Goal: Task Accomplishment & Management: Use online tool/utility

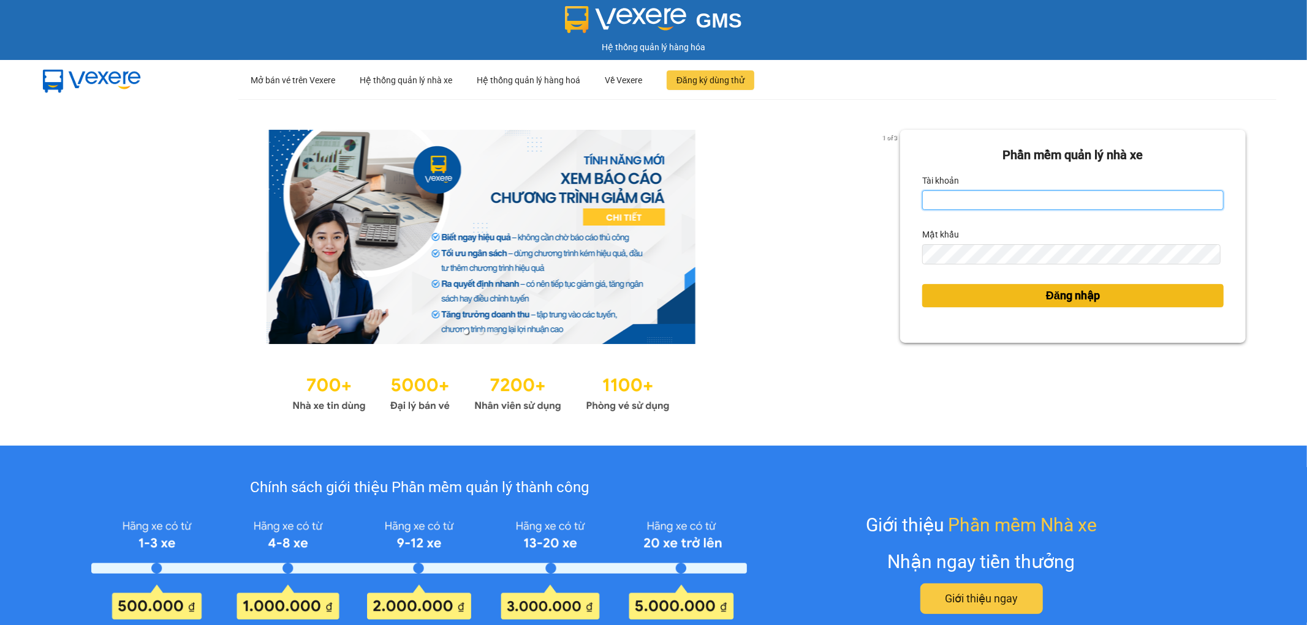
type input "thangvd_vplu.saoviet"
click at [979, 304] on button "Đăng nhập" at bounding box center [1072, 295] width 301 height 23
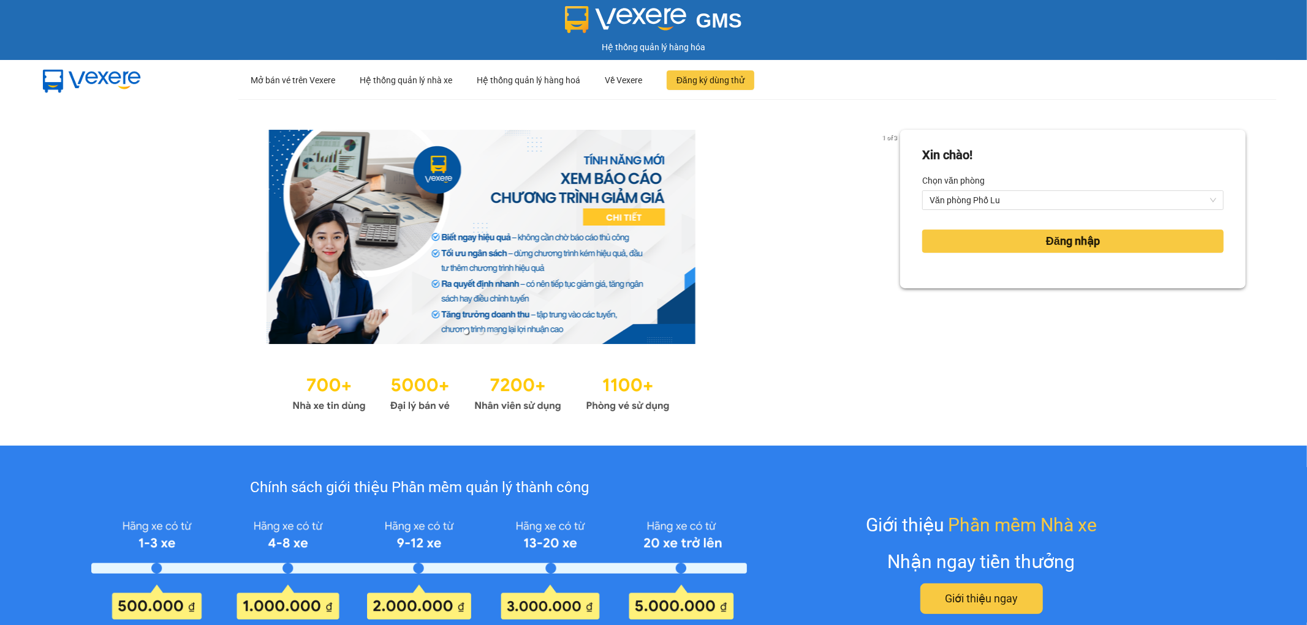
click at [982, 298] on div "[PERSON_NAME]! [PERSON_NAME] Văn [PERSON_NAME][GEOGRAPHIC_DATA][PERSON_NAME] nh…" at bounding box center [1072, 272] width 345 height 285
click at [1032, 247] on button "Đăng nhập" at bounding box center [1072, 241] width 301 height 23
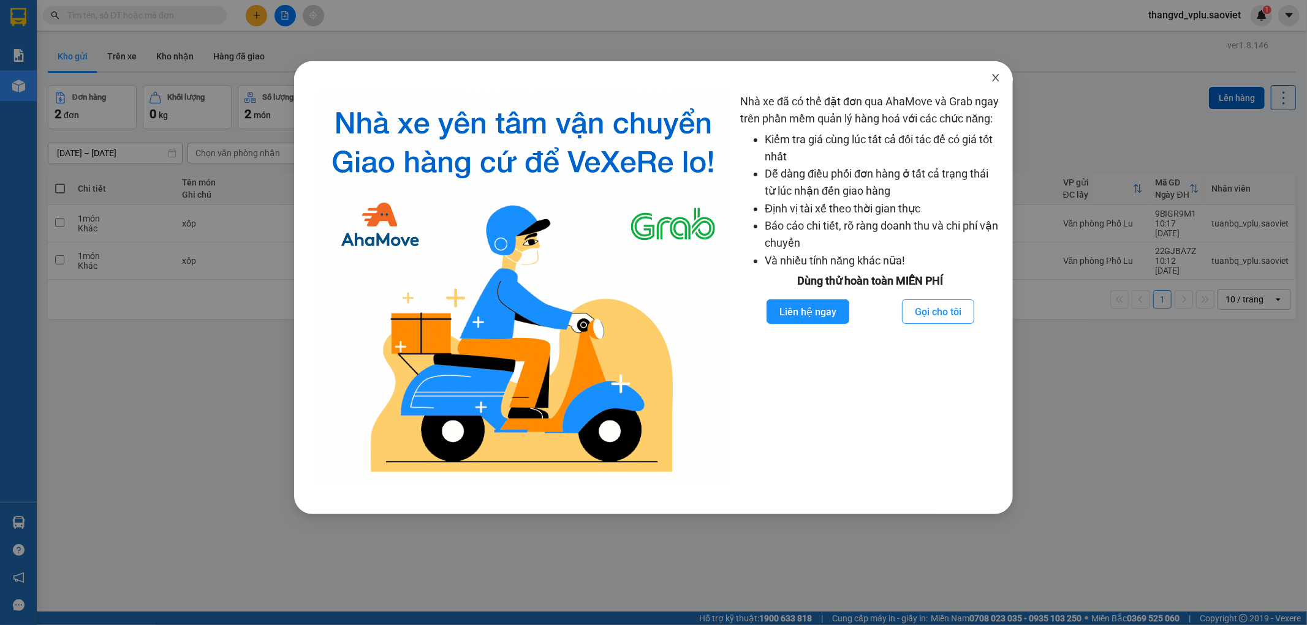
click at [995, 78] on icon "close" at bounding box center [995, 77] width 7 height 7
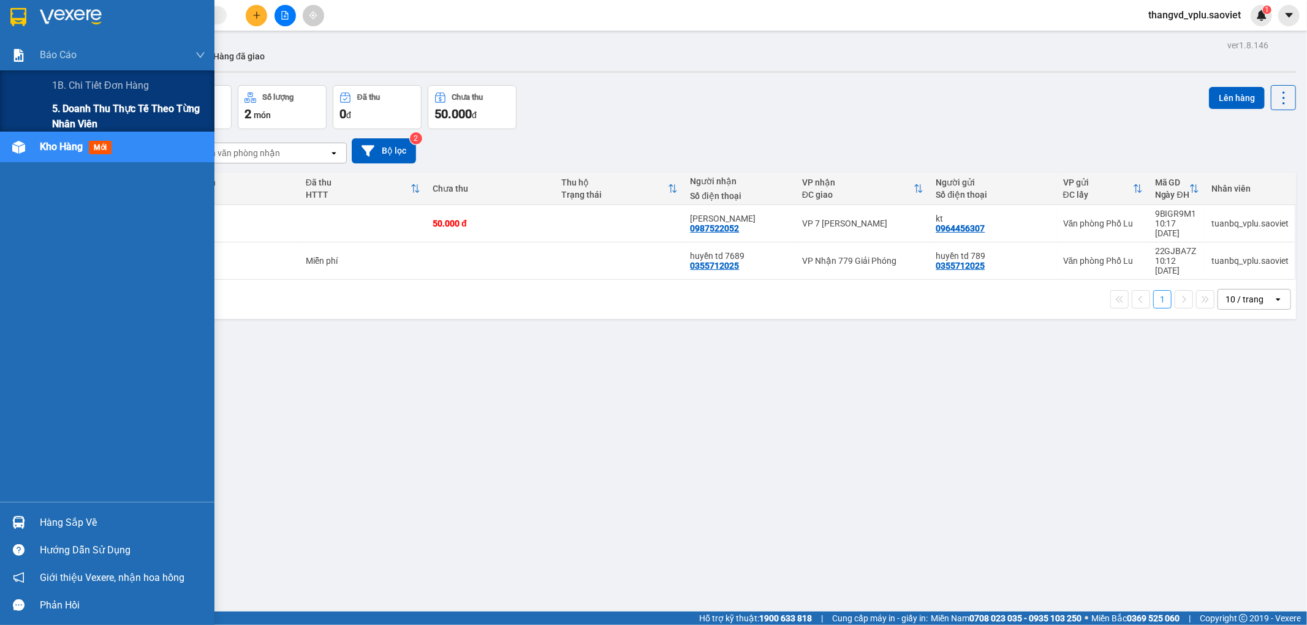
click at [66, 104] on span "5. Doanh thu thực tế theo từng nhân viên" at bounding box center [128, 116] width 153 height 31
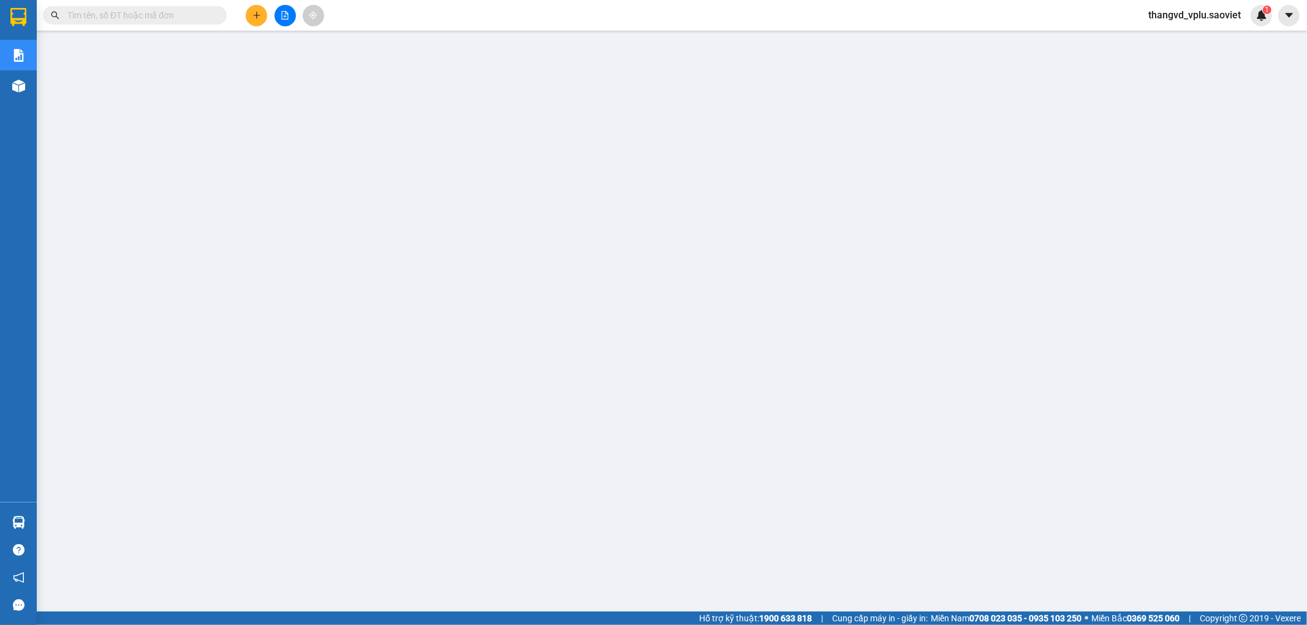
click at [188, 22] on span at bounding box center [135, 15] width 184 height 18
click at [192, 17] on input "text" at bounding box center [139, 15] width 145 height 13
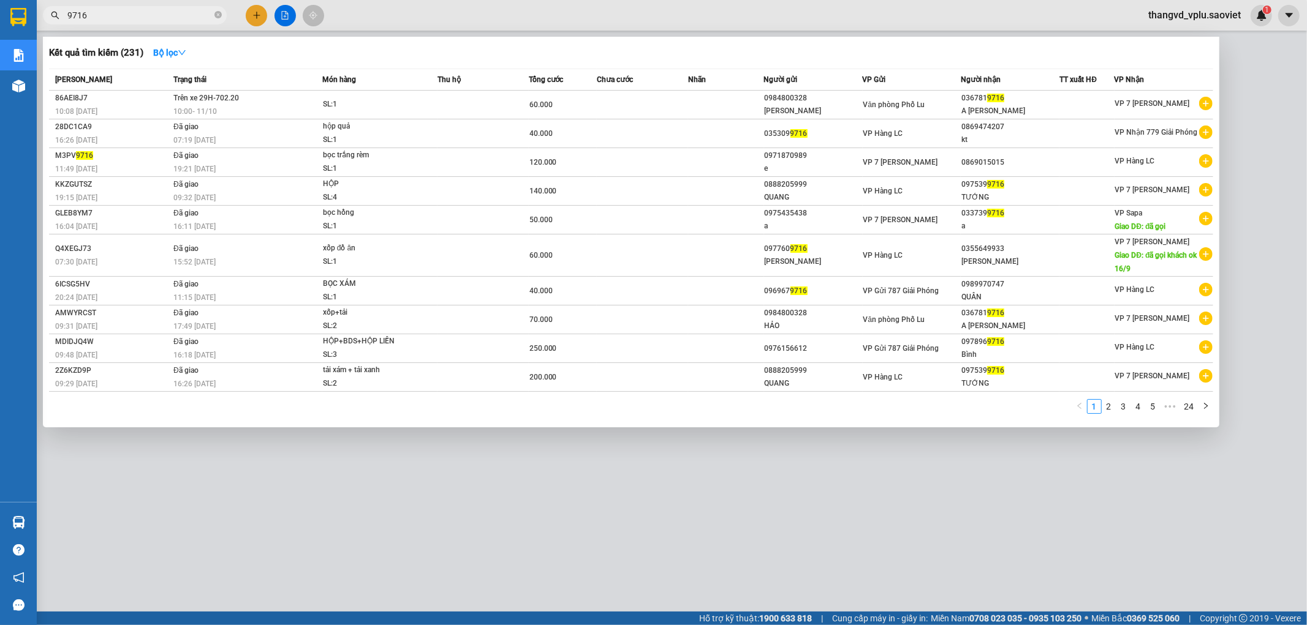
type input "9716"
click at [494, 506] on div at bounding box center [653, 312] width 1307 height 625
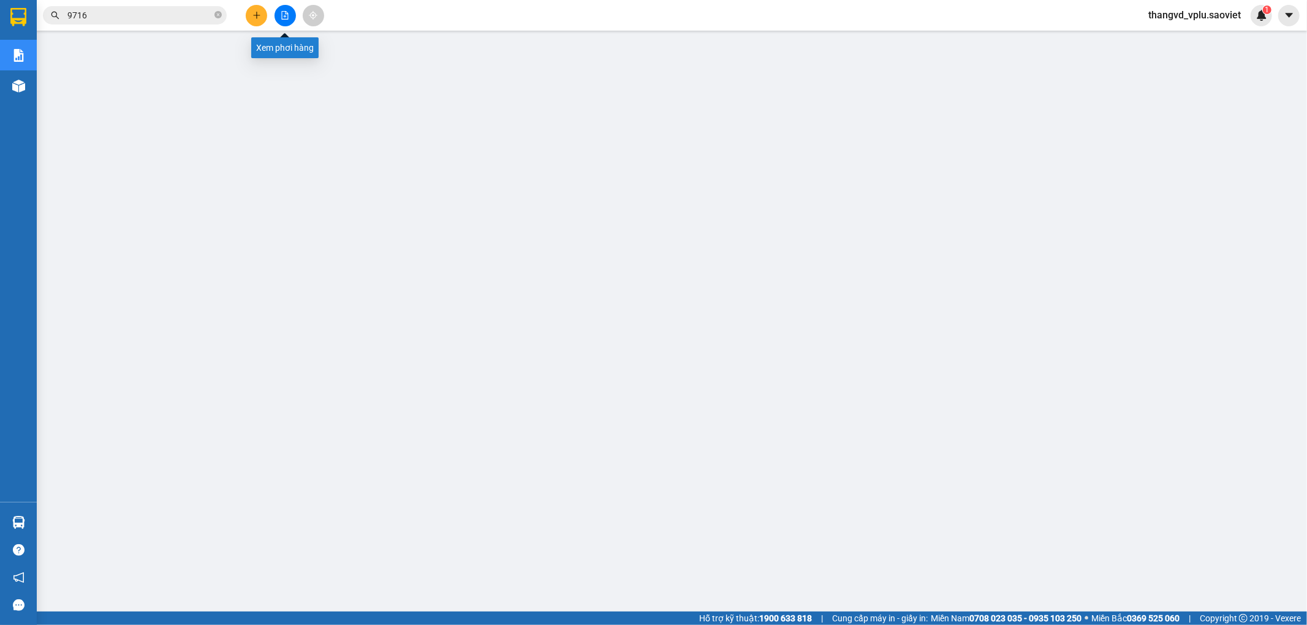
click at [285, 17] on icon "file-add" at bounding box center [285, 15] width 9 height 9
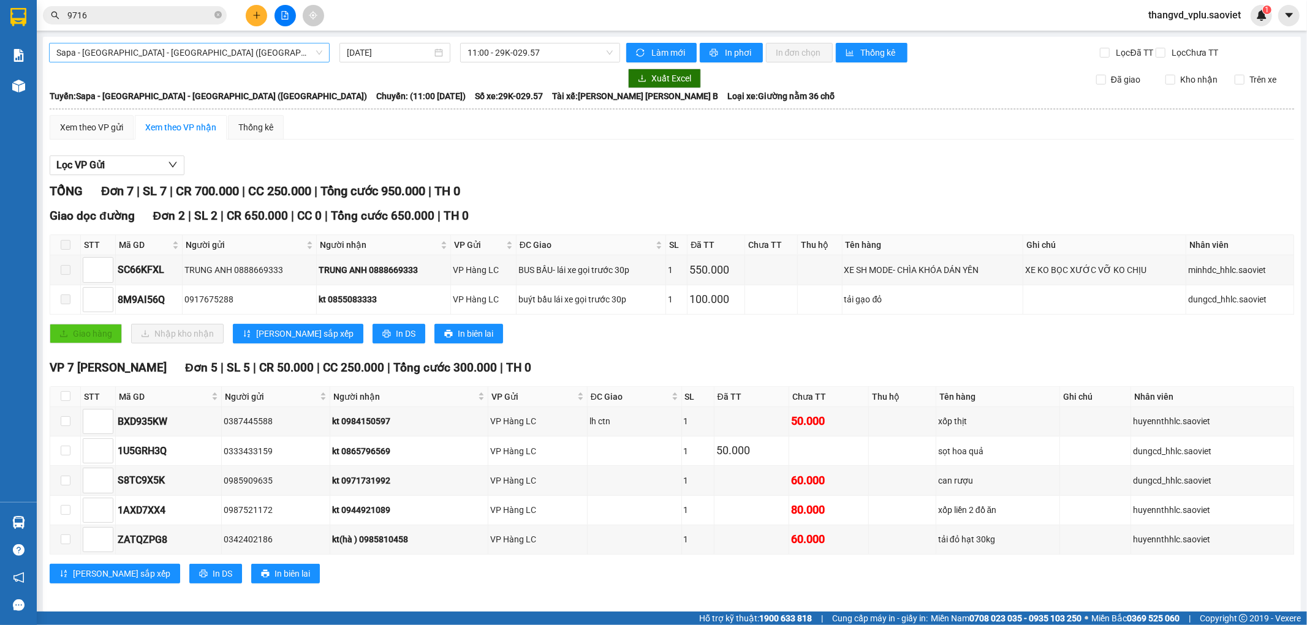
click at [280, 57] on span "Sapa - [GEOGRAPHIC_DATA] - [GEOGRAPHIC_DATA] ([GEOGRAPHIC_DATA])" at bounding box center [189, 52] width 266 height 18
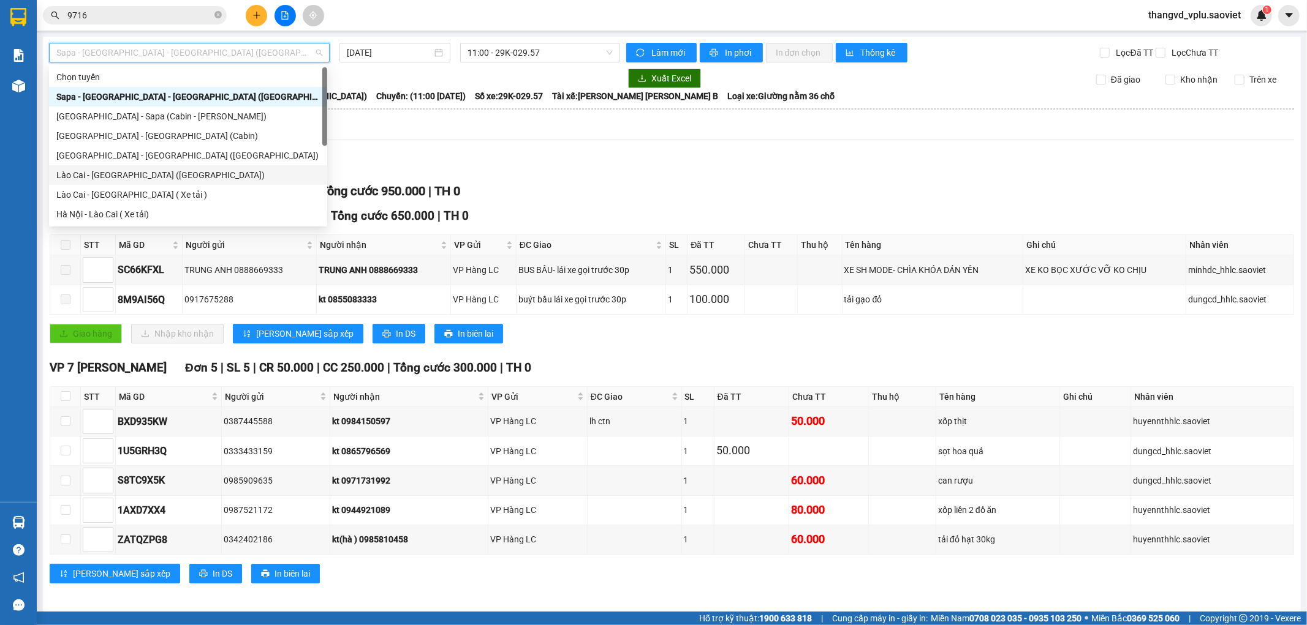
click at [200, 170] on div "Lào Cai - [GEOGRAPHIC_DATA] ([GEOGRAPHIC_DATA])" at bounding box center [187, 174] width 263 height 13
type input "[DATE]"
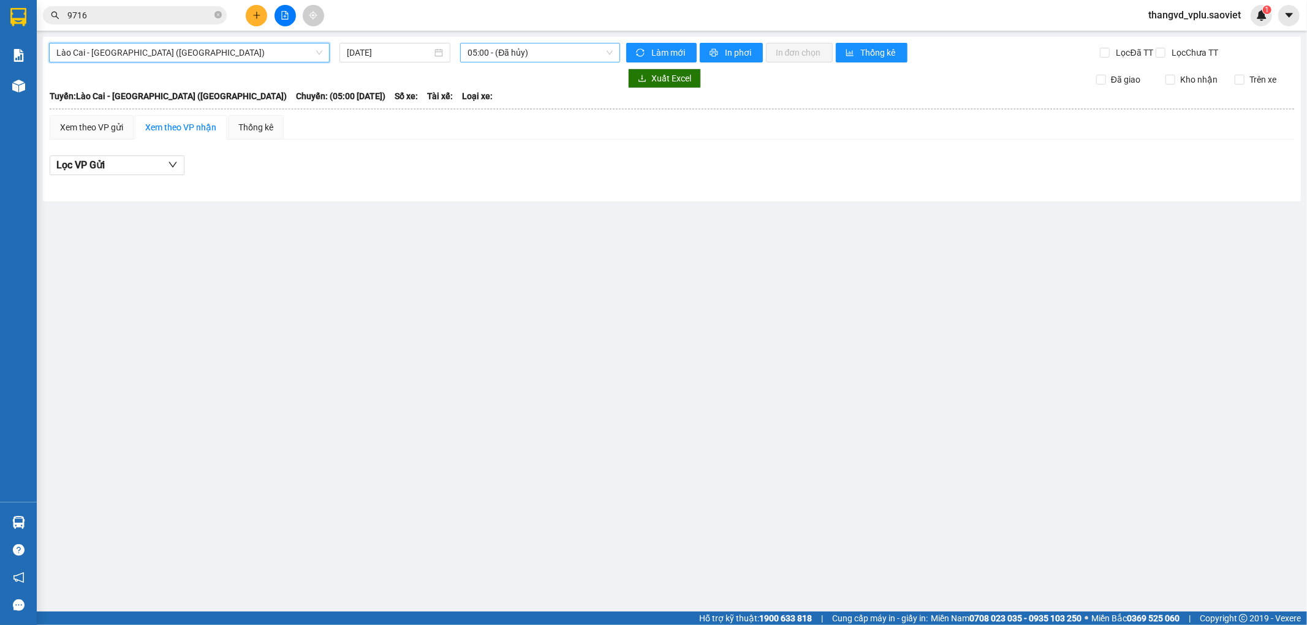
click at [513, 54] on span "05:00 - (Đã hủy)" at bounding box center [539, 52] width 145 height 18
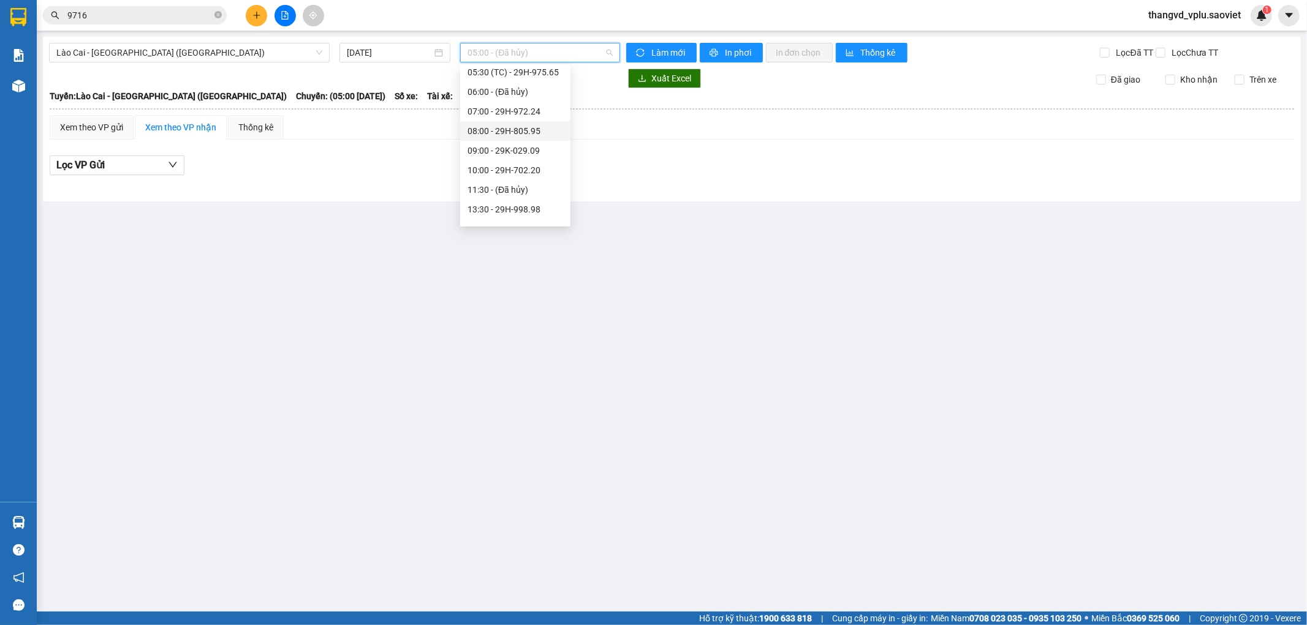
scroll to position [68, 0]
click at [540, 142] on div "10:00 - 29H-702.20" at bounding box center [515, 146] width 96 height 13
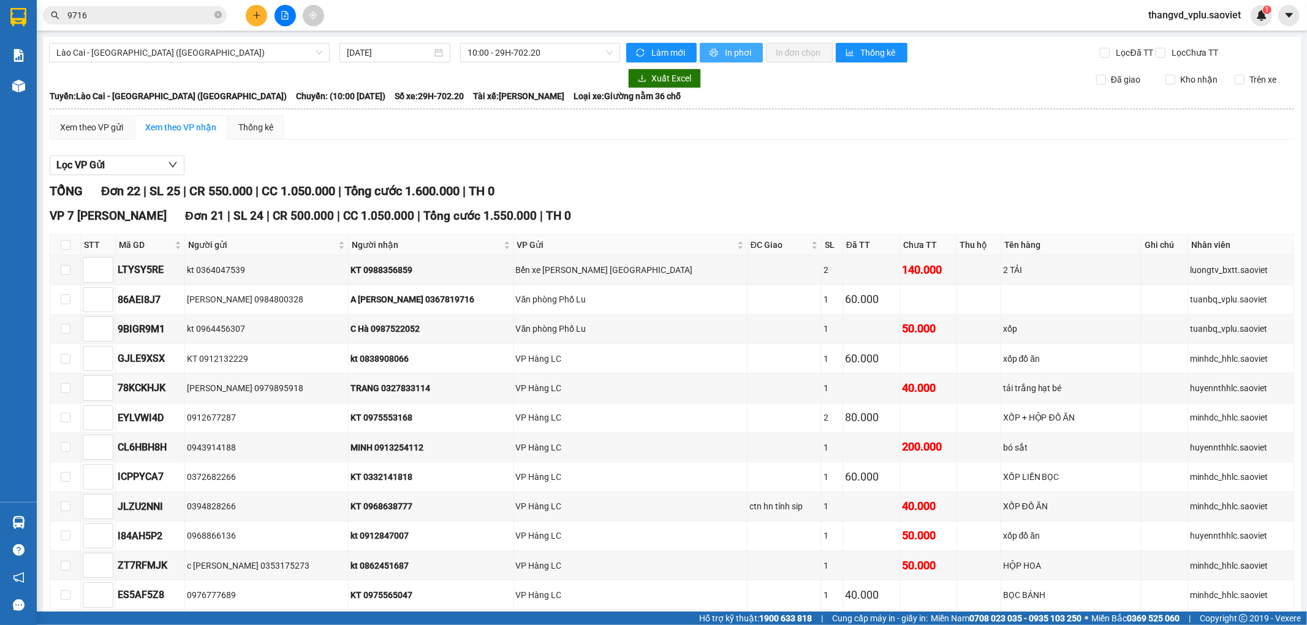
click at [737, 53] on span "In phơi" at bounding box center [739, 52] width 28 height 13
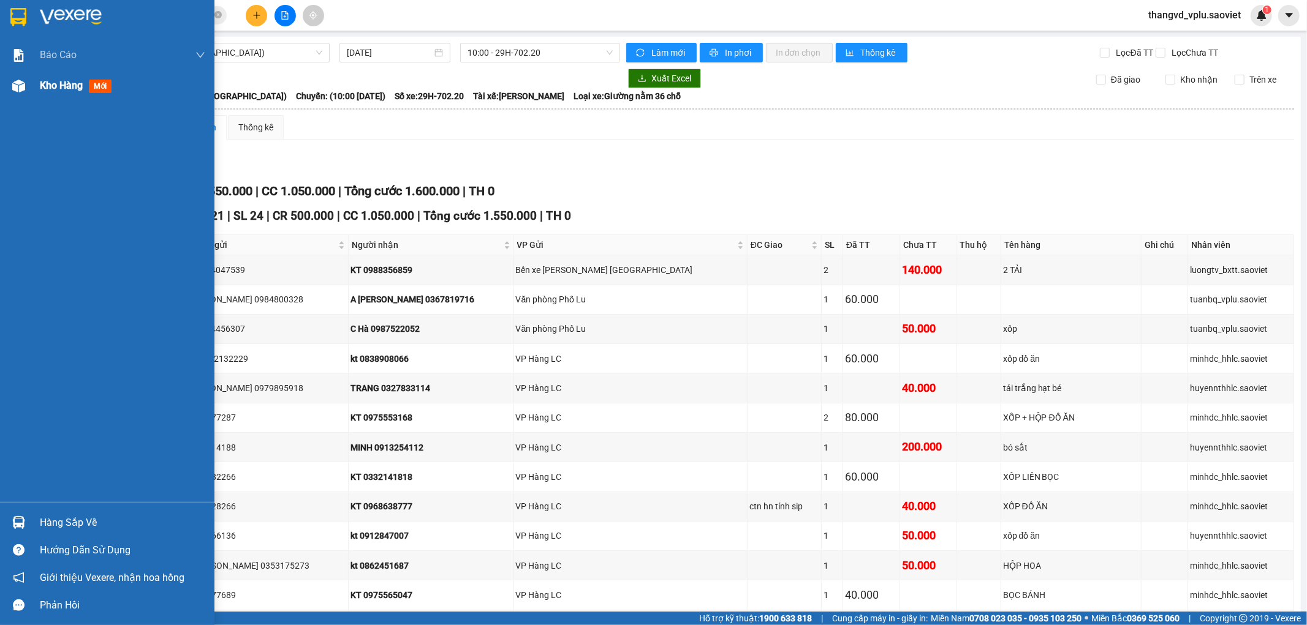
click at [64, 86] on span "Kho hàng" at bounding box center [61, 86] width 43 height 12
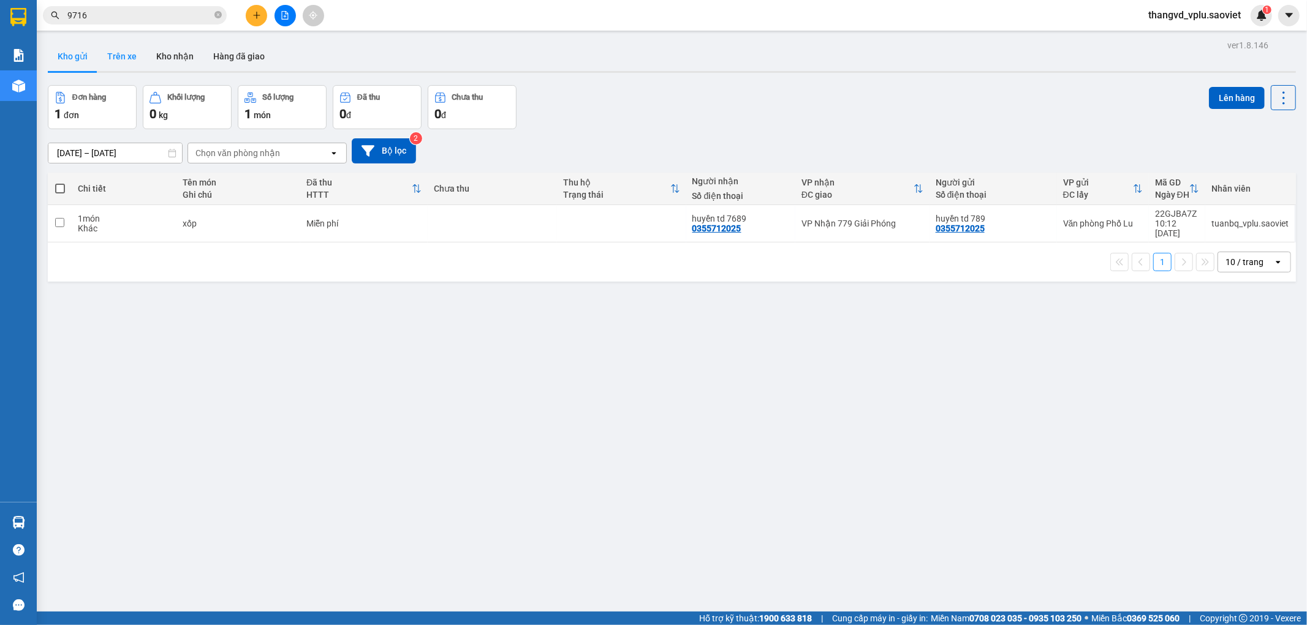
click at [140, 56] on button "Trên xe" at bounding box center [121, 56] width 49 height 29
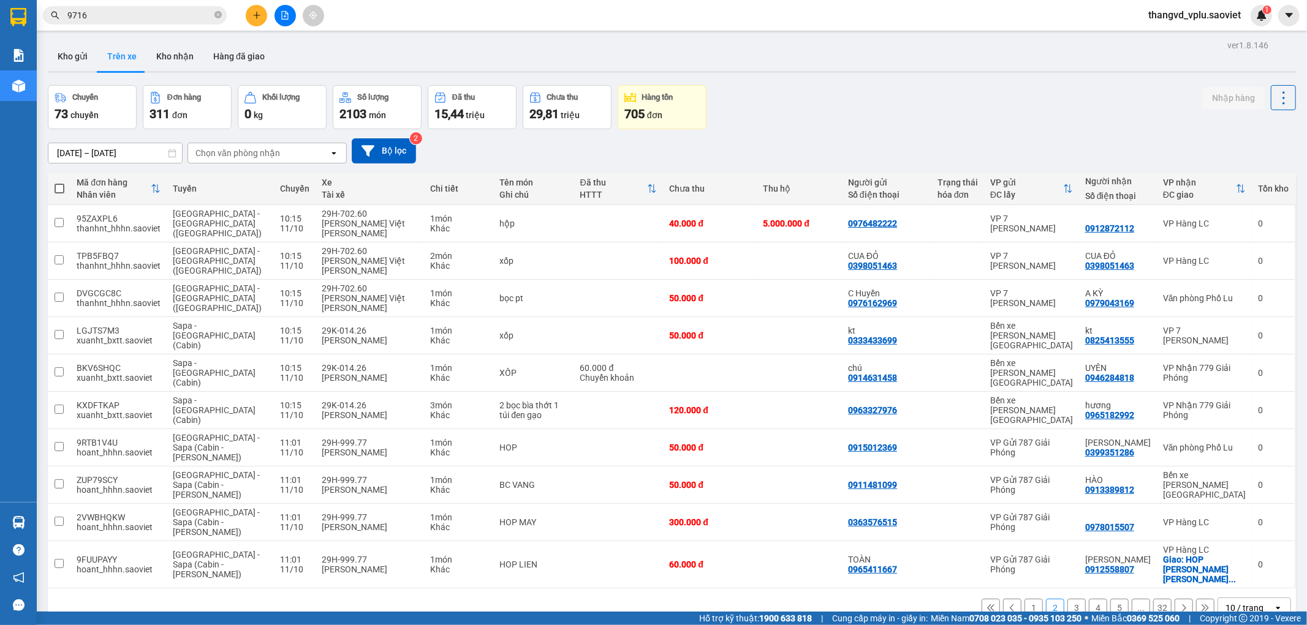
click at [240, 155] on div "Chọn văn phòng nhận" at bounding box center [237, 153] width 85 height 12
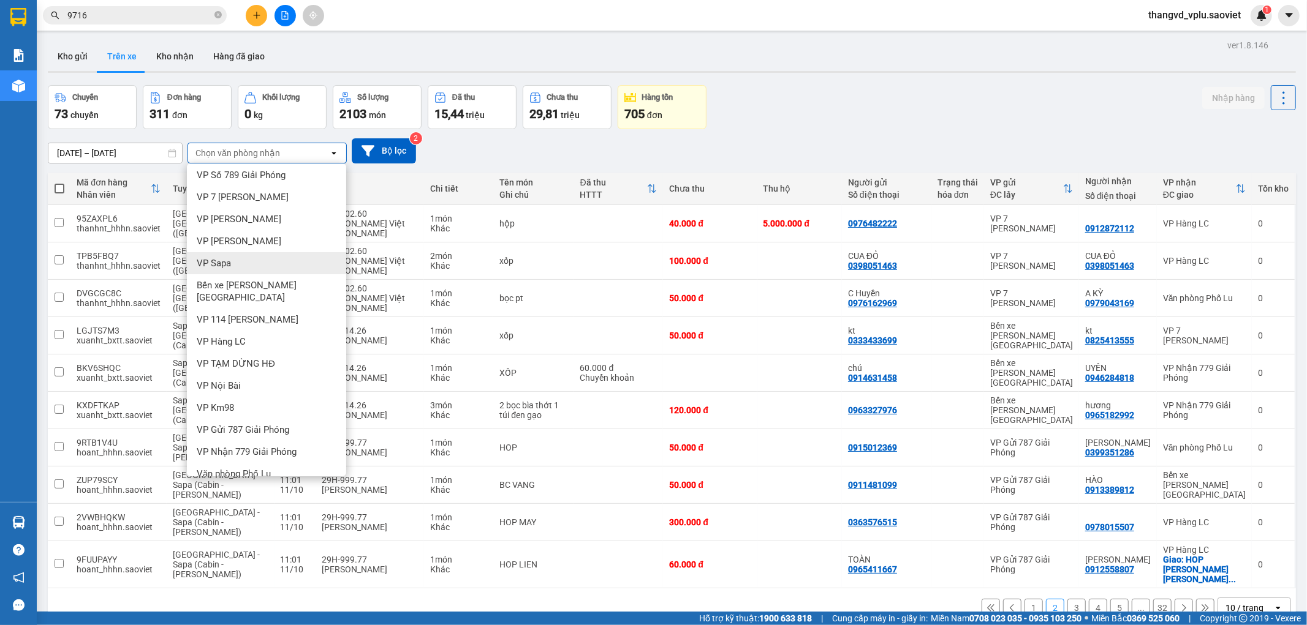
scroll to position [27, 0]
click at [240, 467] on span "Văn phòng Phố Lu" at bounding box center [234, 473] width 74 height 12
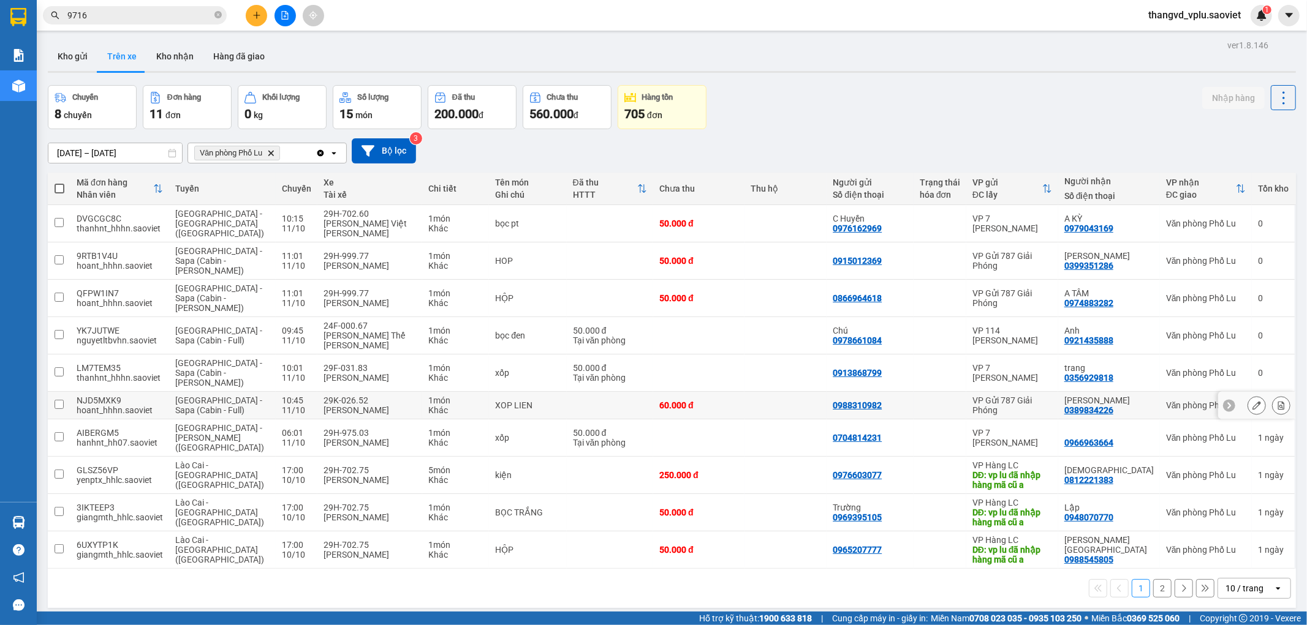
scroll to position [56, 0]
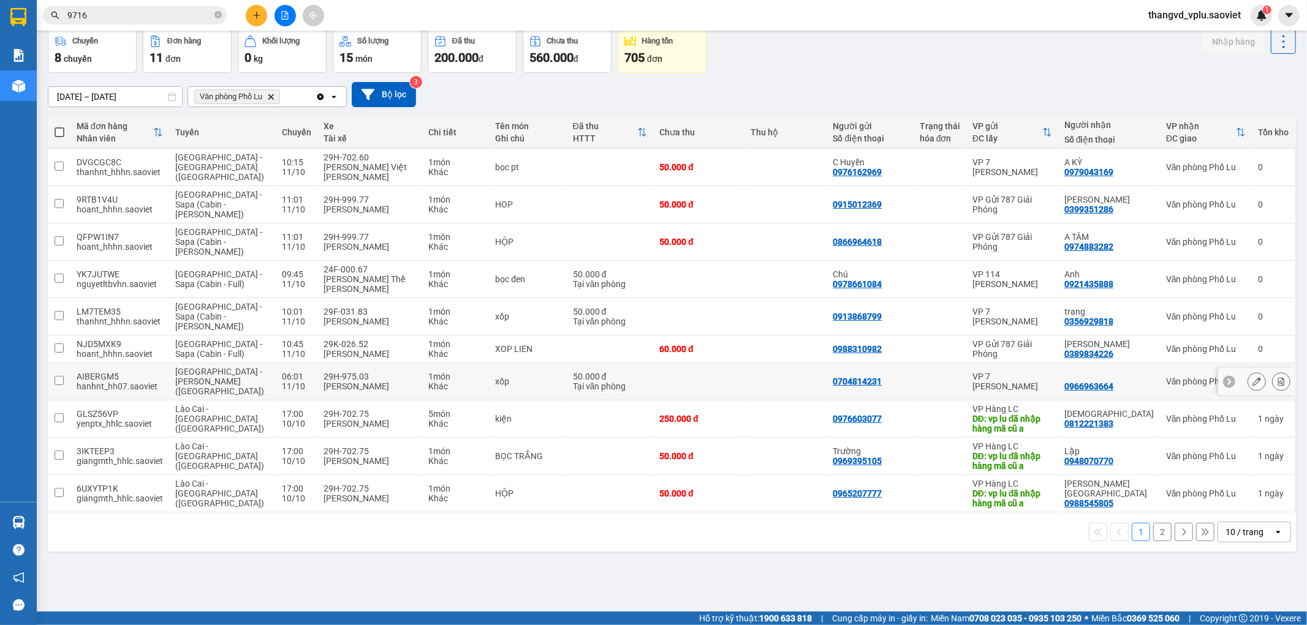
click at [1252, 377] on icon at bounding box center [1256, 381] width 9 height 9
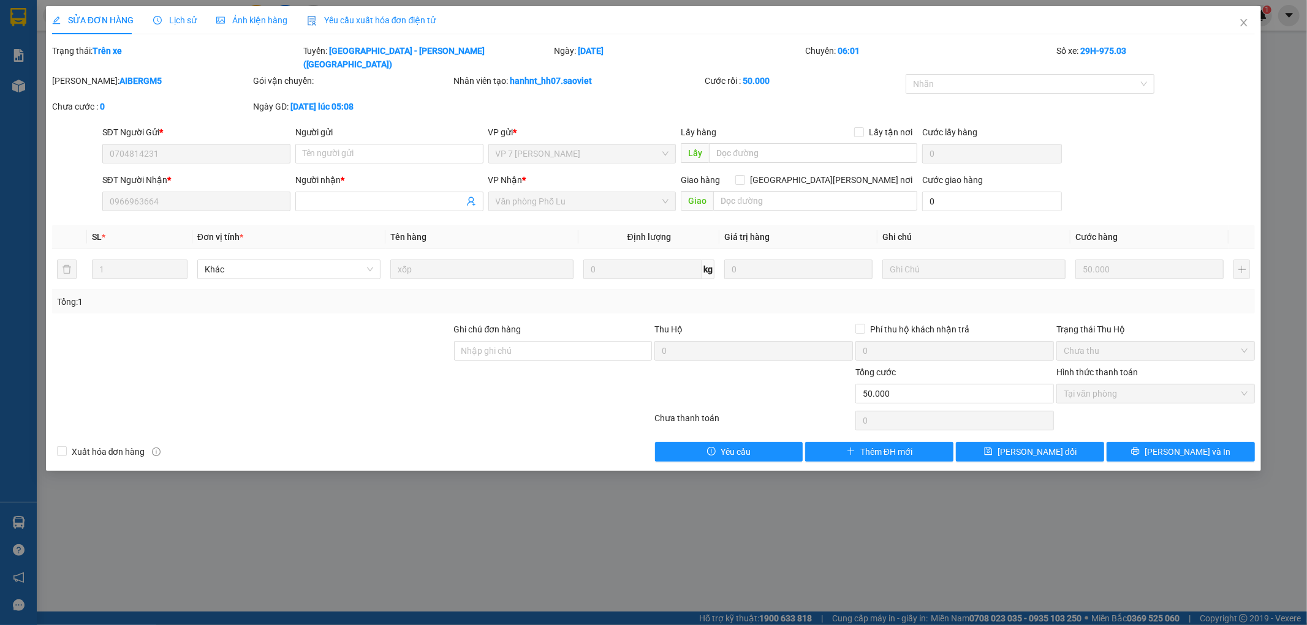
type input "0704814231"
type input "0966963664"
type input "0"
type input "50.000"
click at [1245, 20] on icon "close" at bounding box center [1244, 23] width 10 height 10
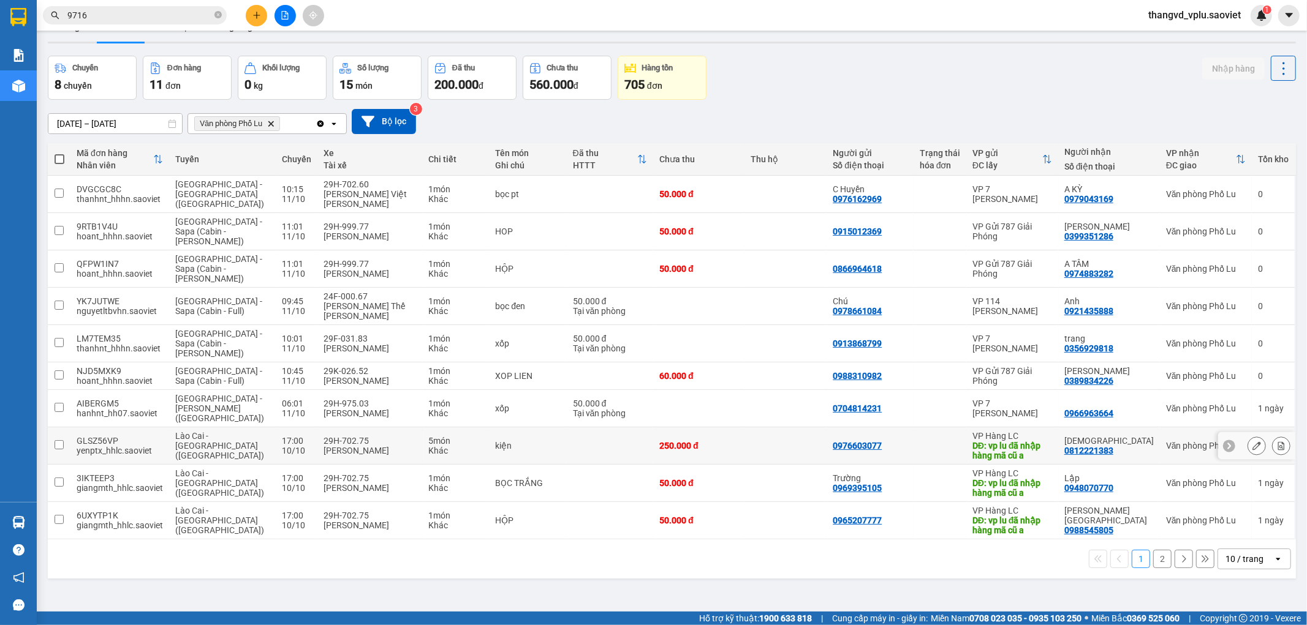
scroll to position [56, 0]
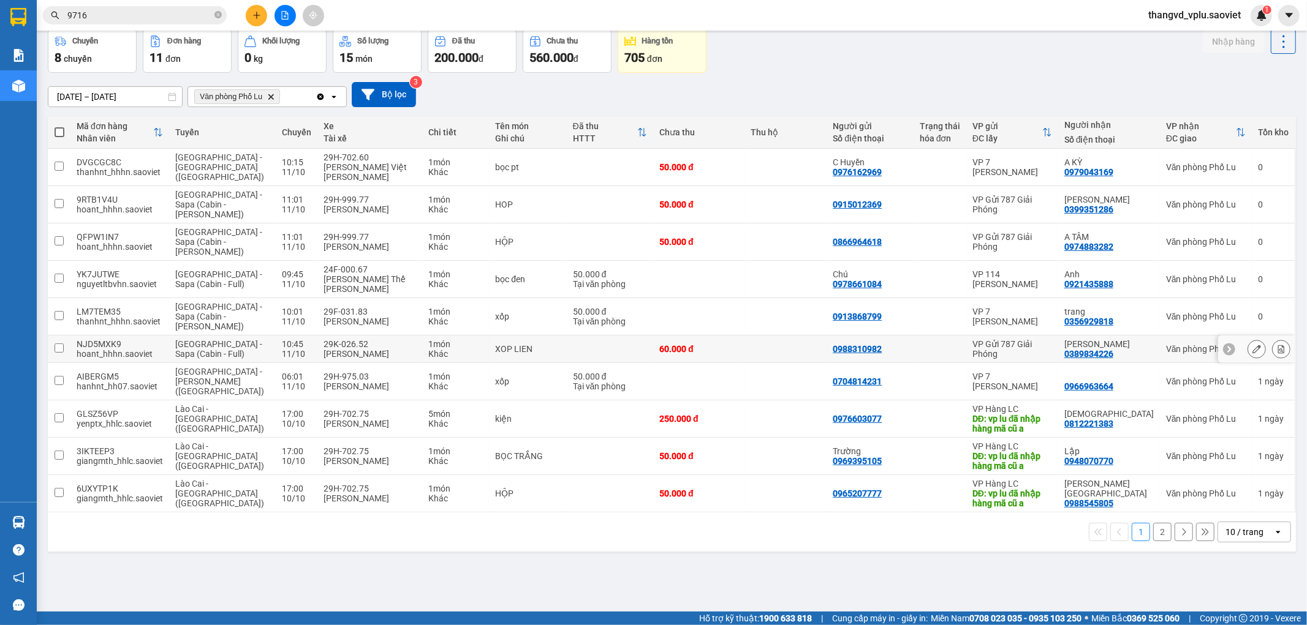
click at [1278, 345] on icon at bounding box center [1281, 349] width 7 height 9
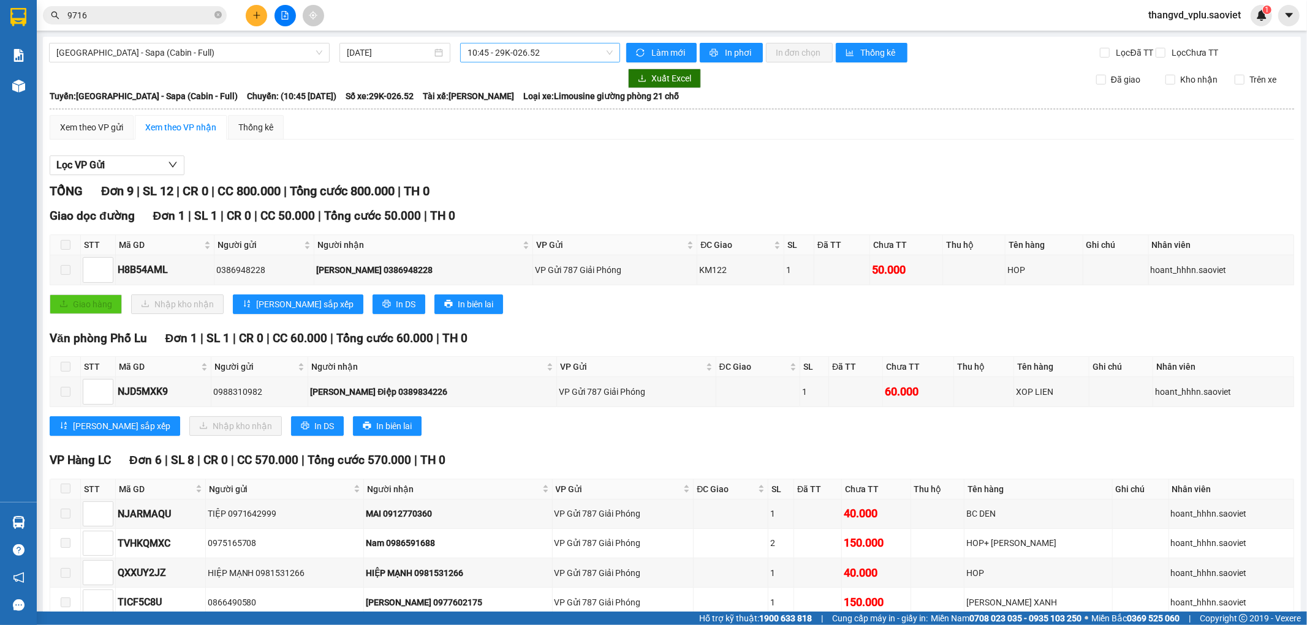
click at [551, 57] on span "10:45 - 29K-026.52" at bounding box center [539, 52] width 145 height 18
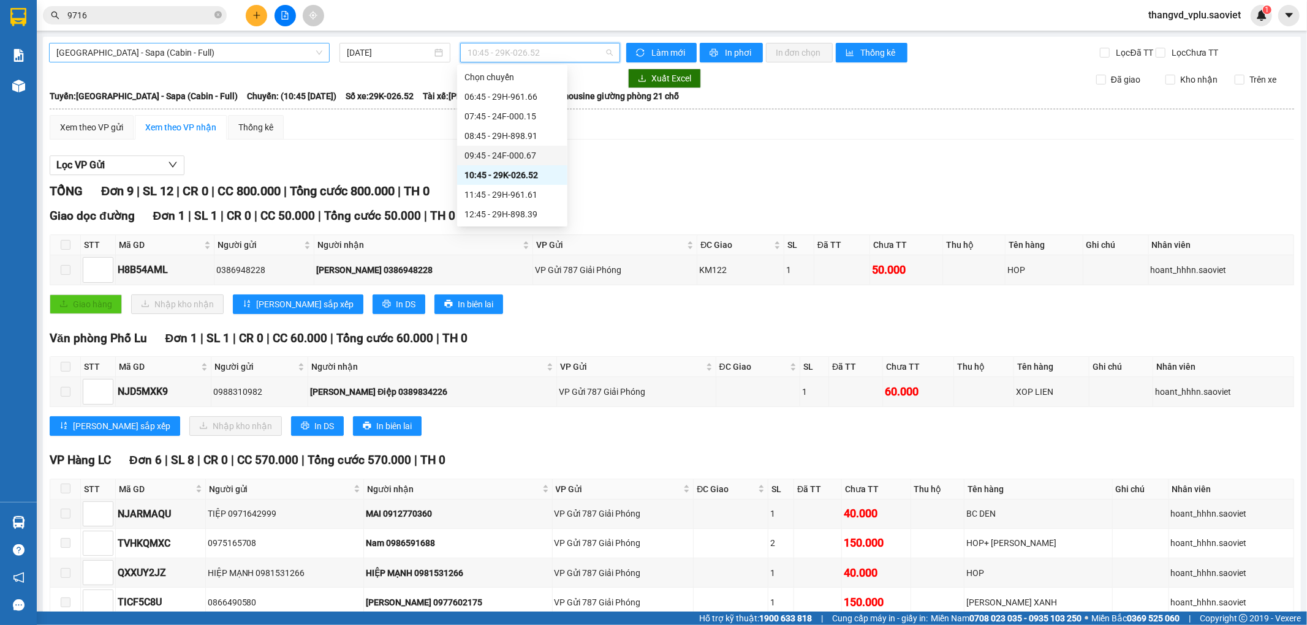
click at [247, 58] on span "[GEOGRAPHIC_DATA] - Sapa (Cabin - Full)" at bounding box center [189, 52] width 266 height 18
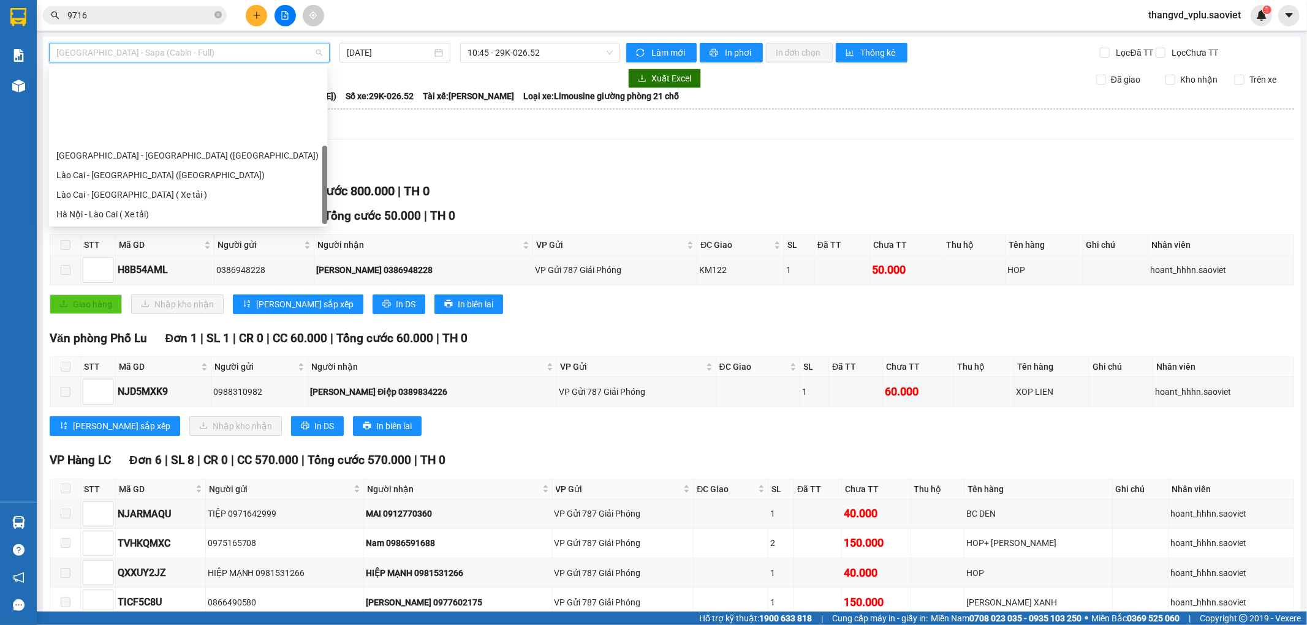
scroll to position [98, 0]
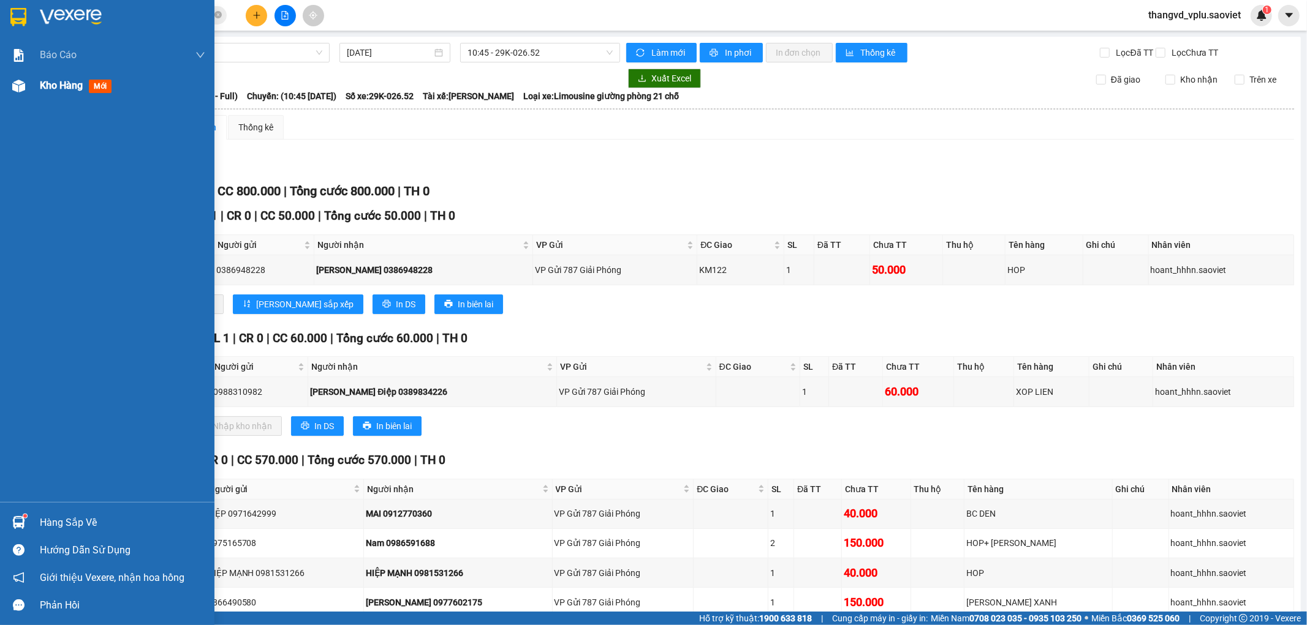
click at [77, 89] on span "Kho hàng" at bounding box center [61, 86] width 43 height 12
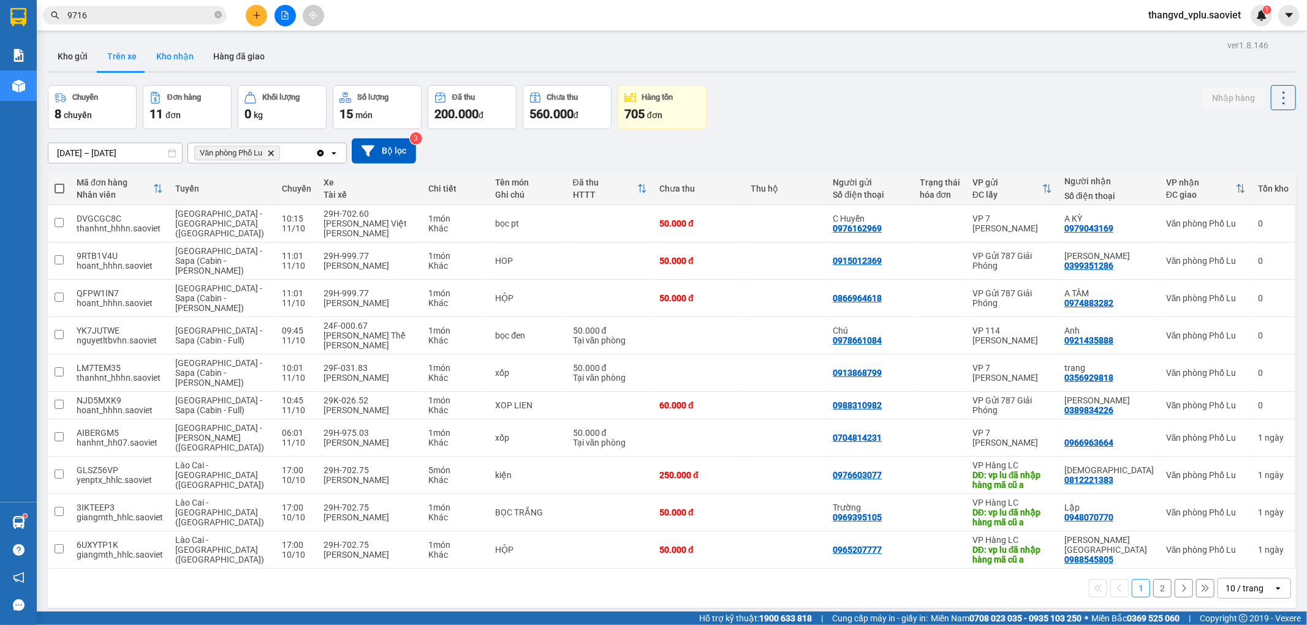
click at [167, 58] on button "Kho nhận" at bounding box center [174, 56] width 57 height 29
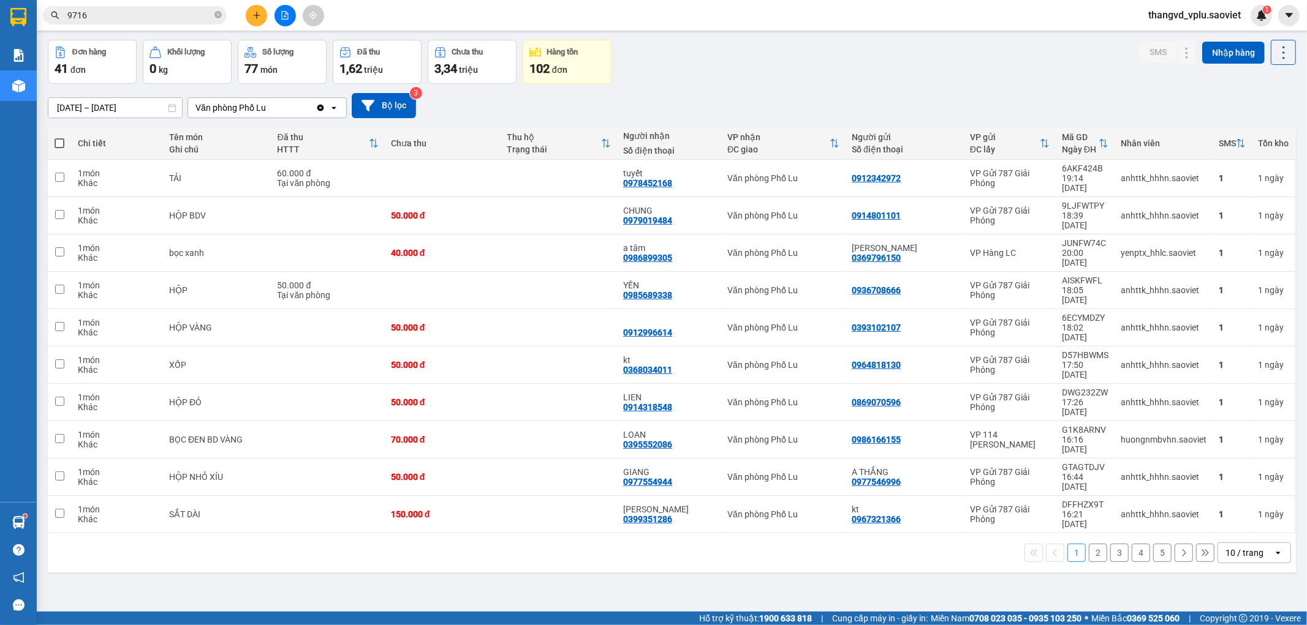
scroll to position [56, 0]
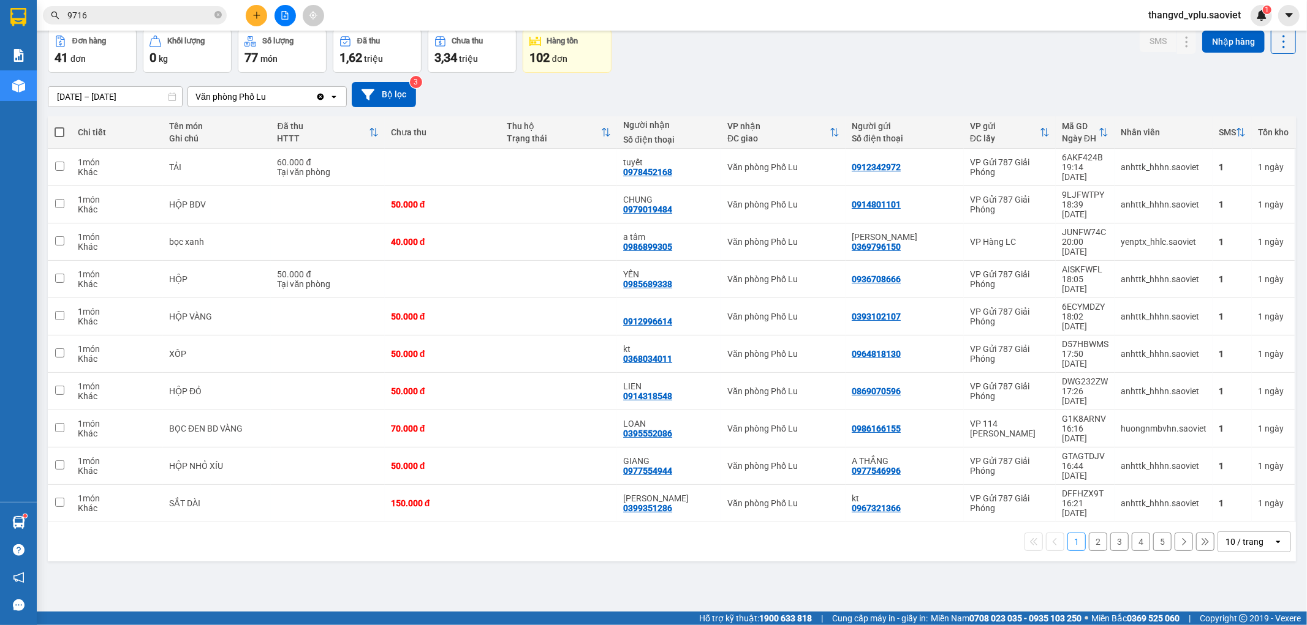
click at [1153, 533] on button "5" at bounding box center [1162, 542] width 18 height 18
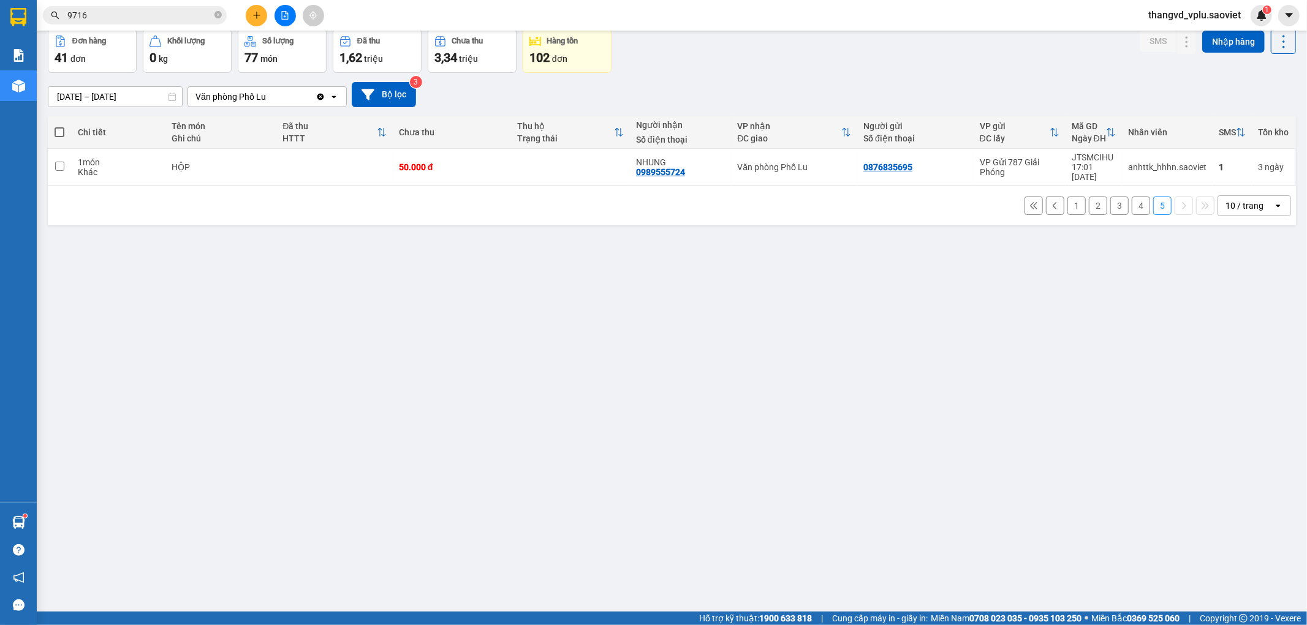
scroll to position [0, 0]
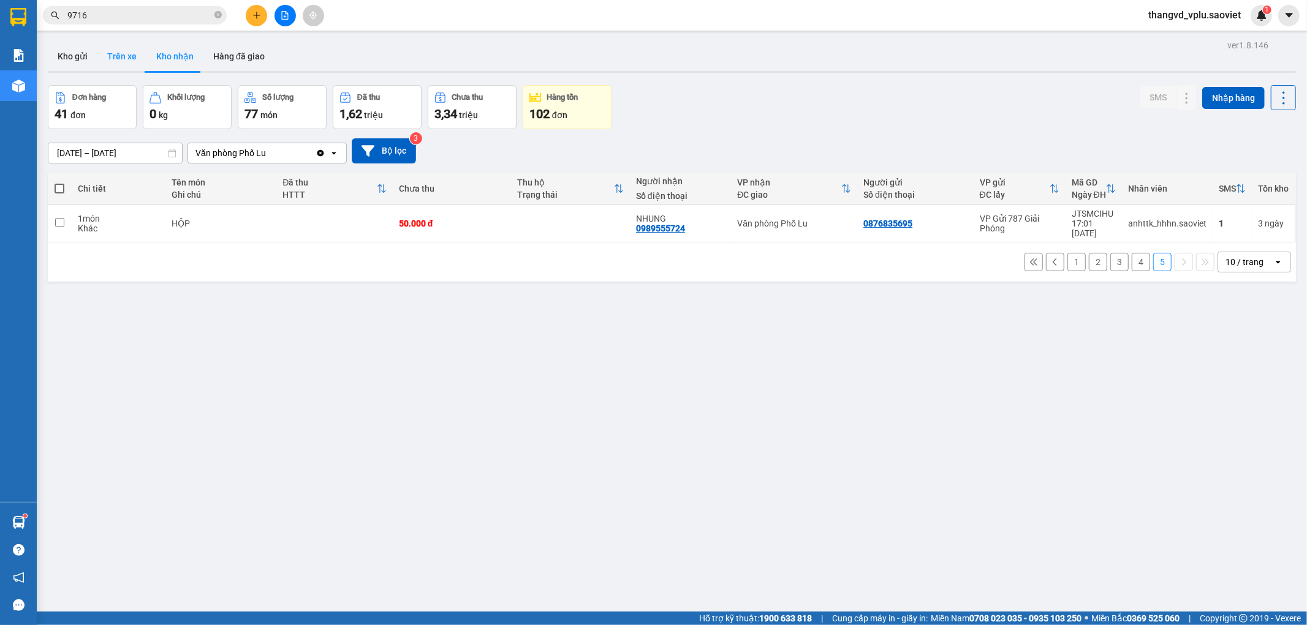
click at [137, 62] on button "Trên xe" at bounding box center [121, 56] width 49 height 29
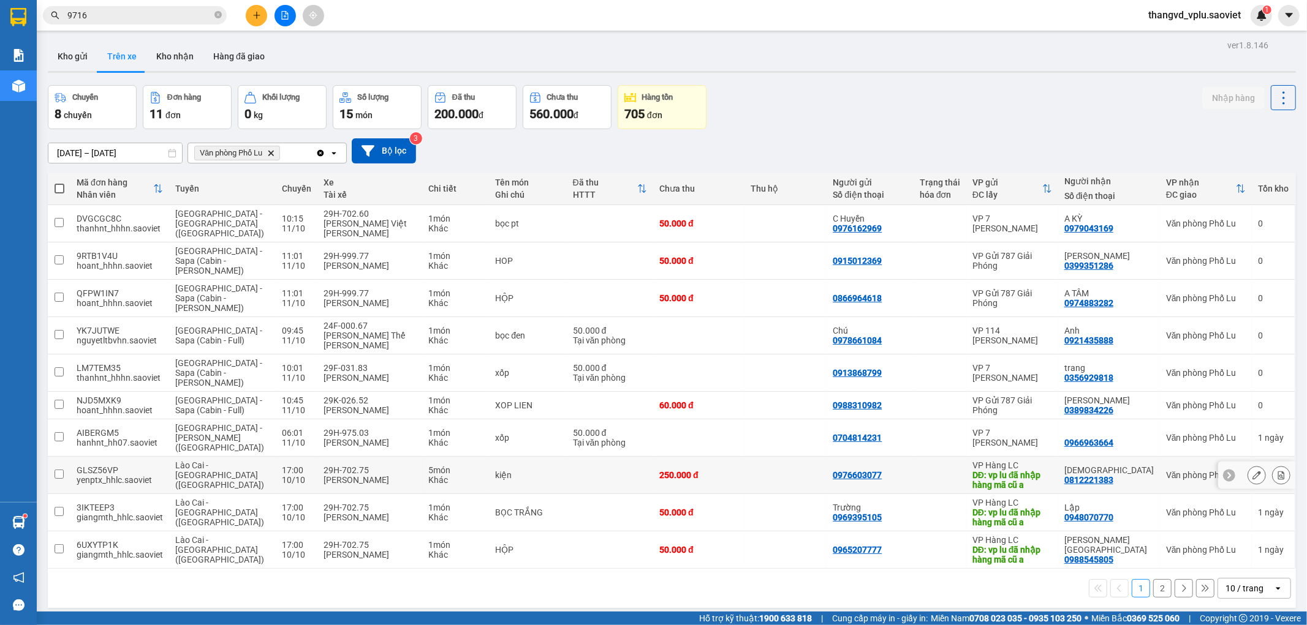
scroll to position [56, 0]
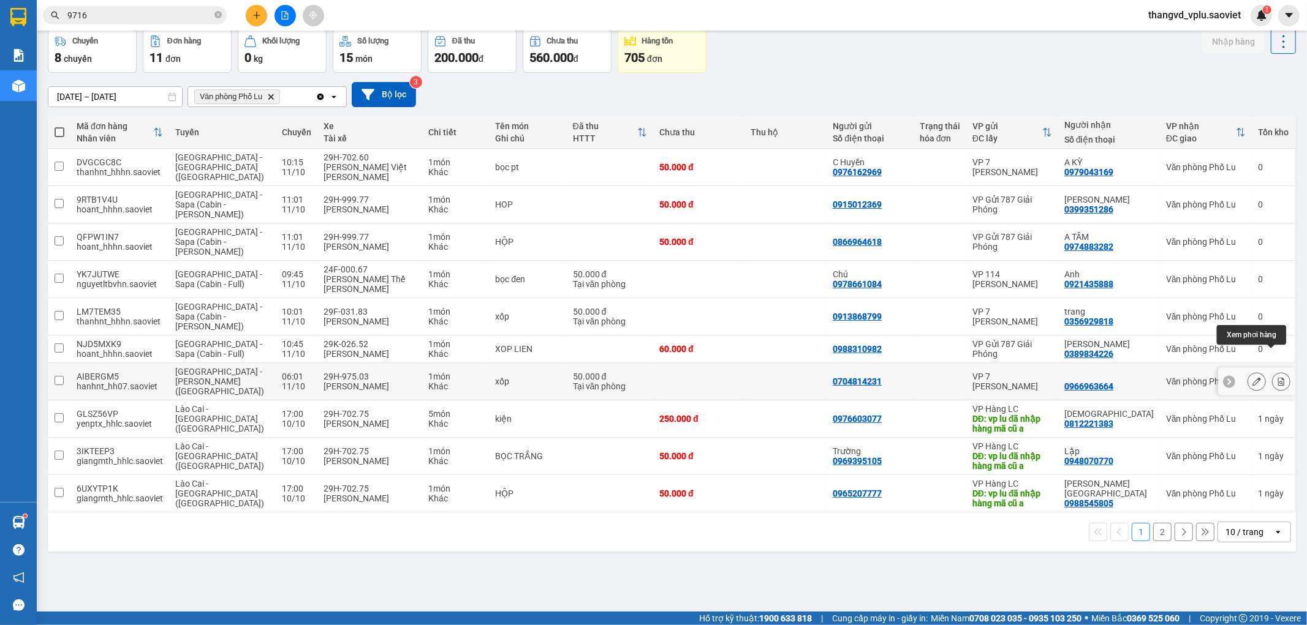
click at [1277, 377] on icon at bounding box center [1281, 381] width 9 height 9
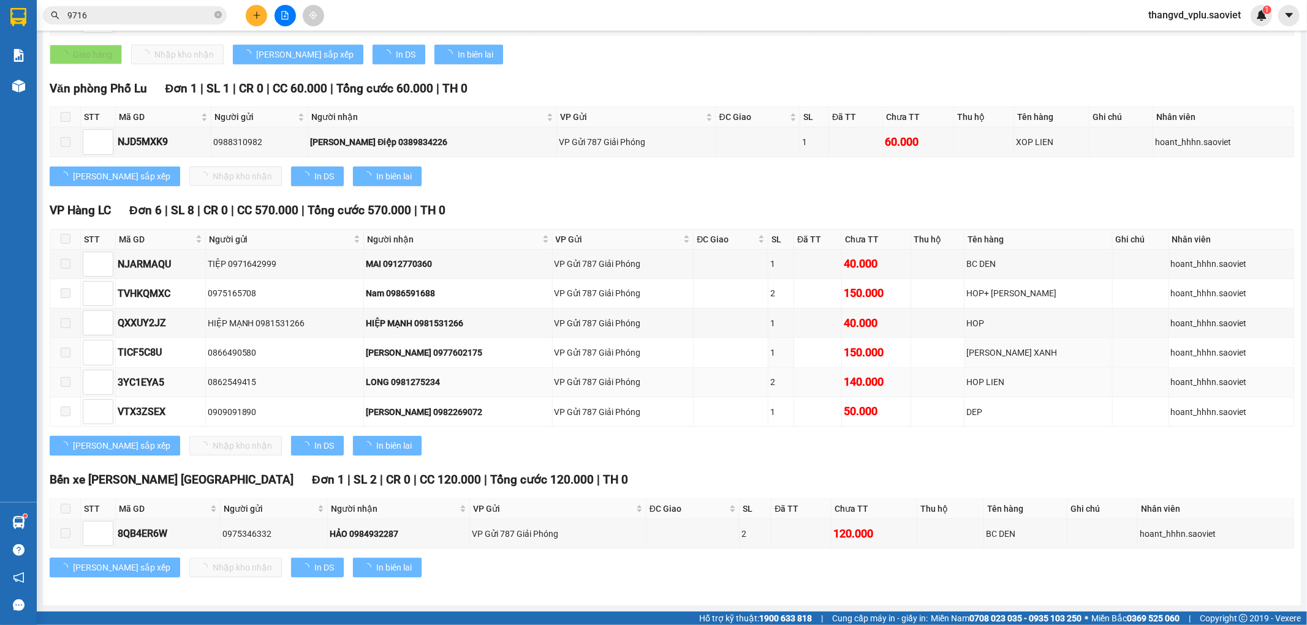
scroll to position [21, 0]
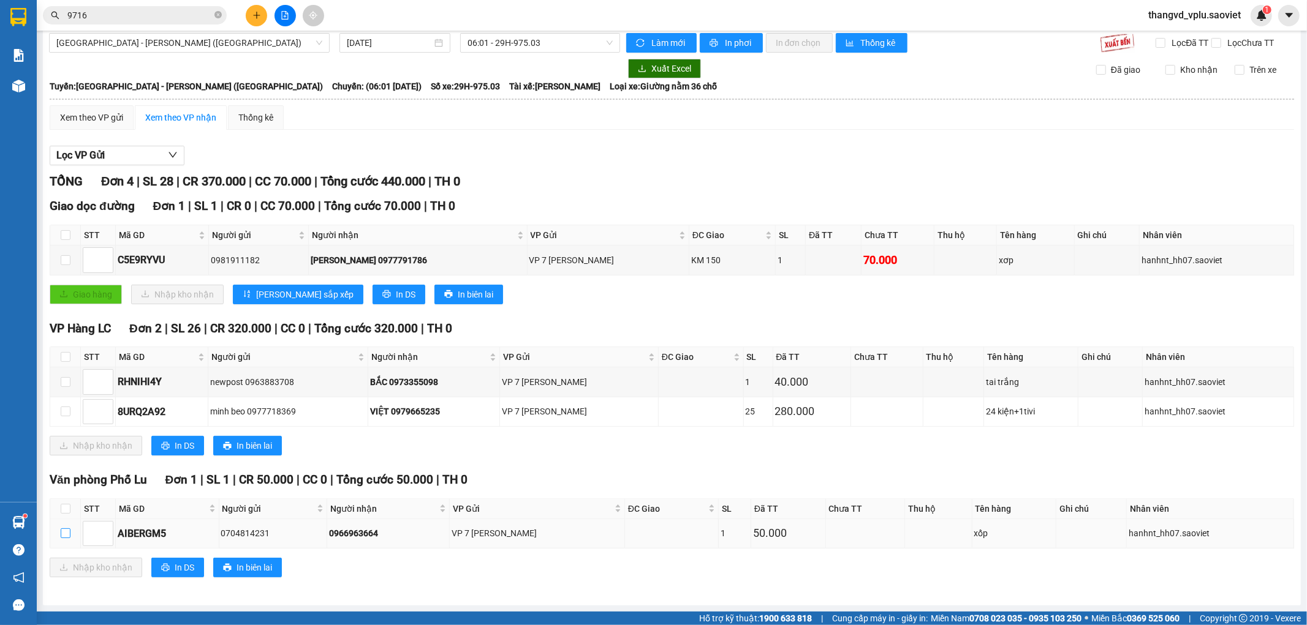
click at [68, 534] on input "checkbox" at bounding box center [66, 534] width 10 height 10
checkbox input "true"
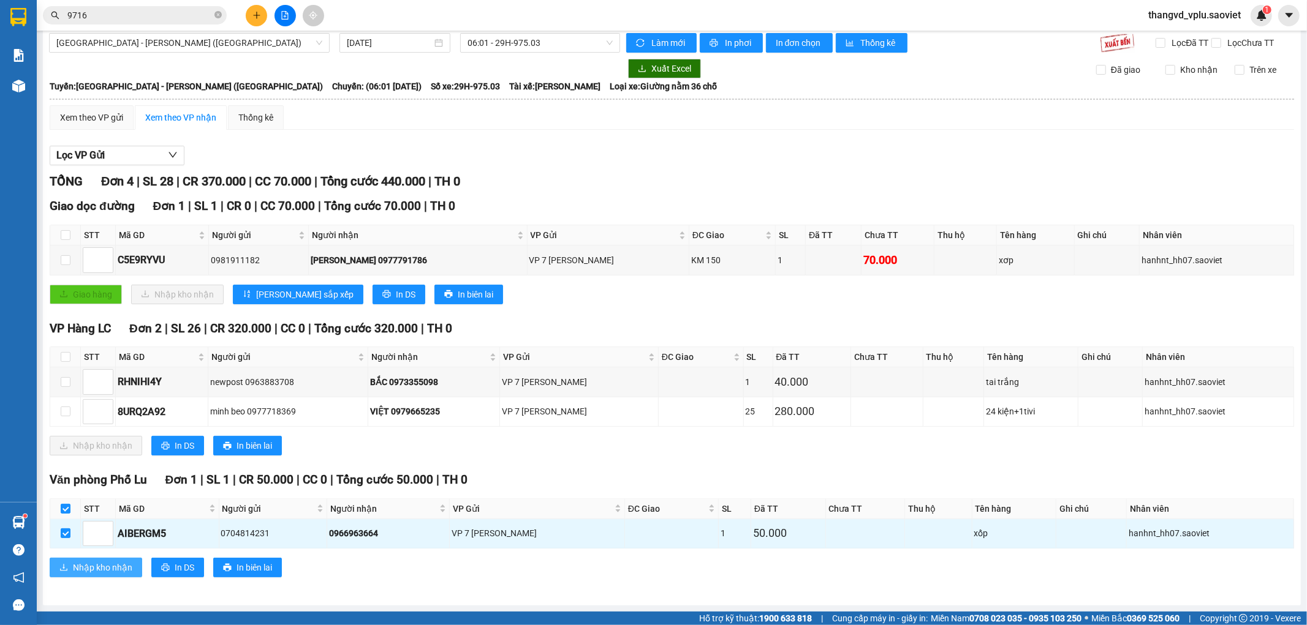
click at [72, 567] on button "Nhập kho nhận" at bounding box center [96, 568] width 92 height 20
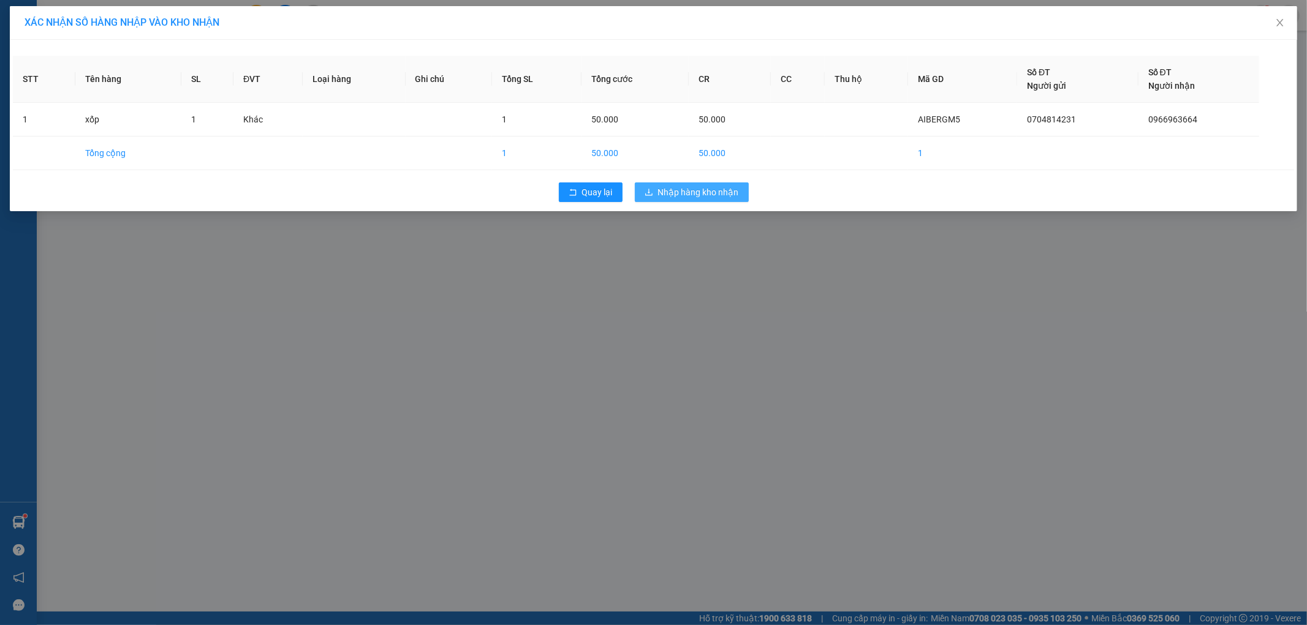
click at [714, 199] on button "Nhập hàng kho nhận" at bounding box center [692, 193] width 114 height 20
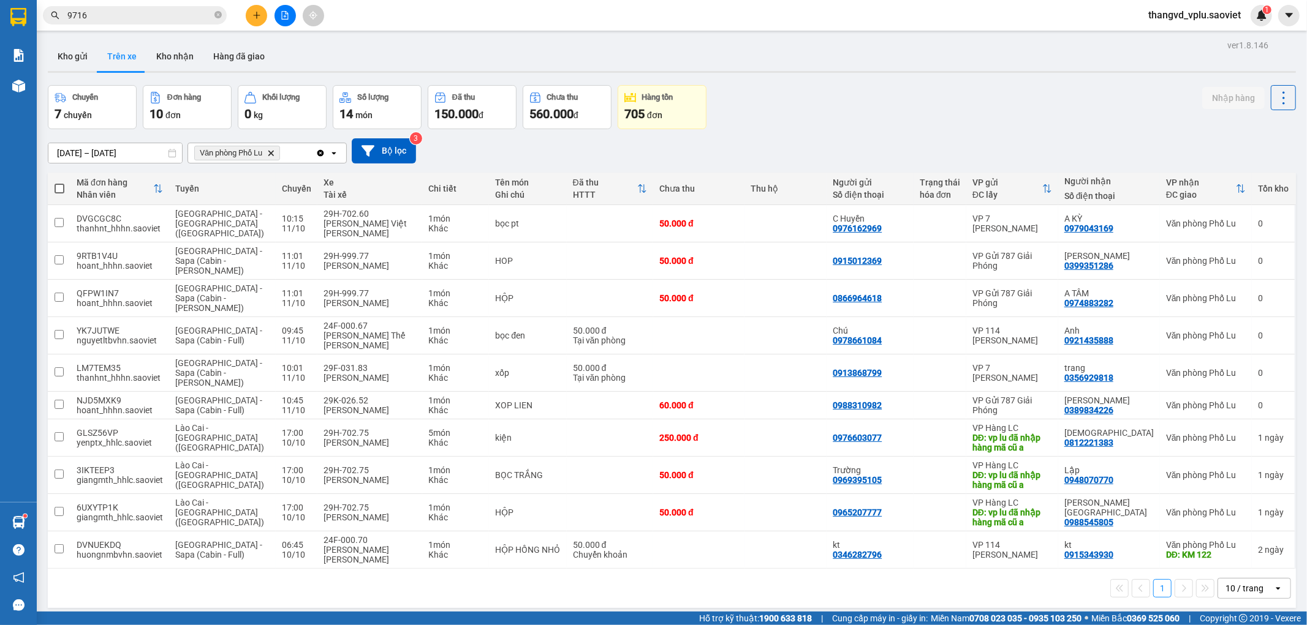
click at [118, 15] on input "9716" at bounding box center [139, 15] width 145 height 13
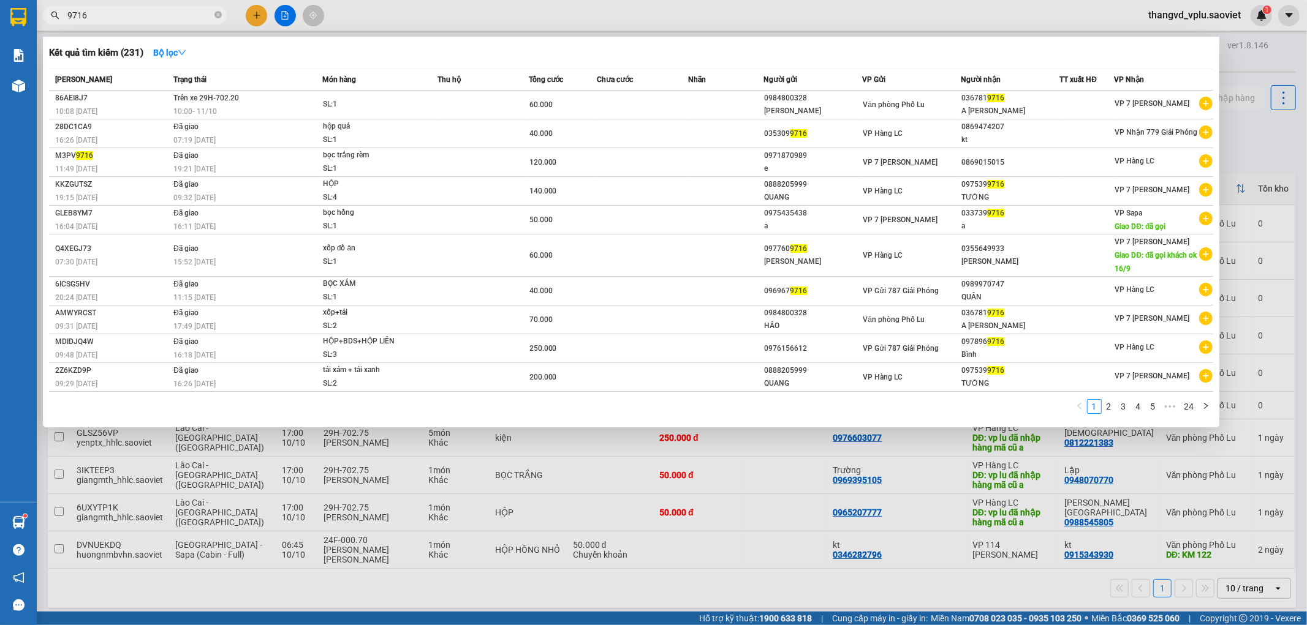
click at [118, 15] on input "9716" at bounding box center [139, 15] width 145 height 13
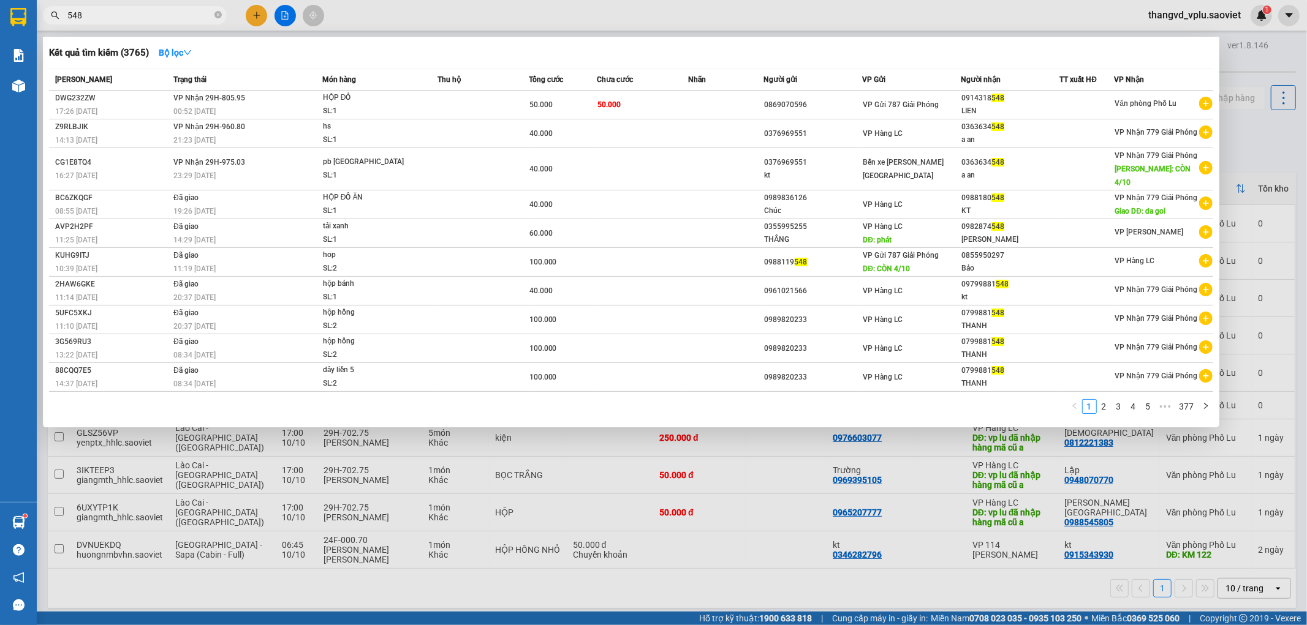
type input "548"
click at [711, 13] on div at bounding box center [653, 312] width 1307 height 625
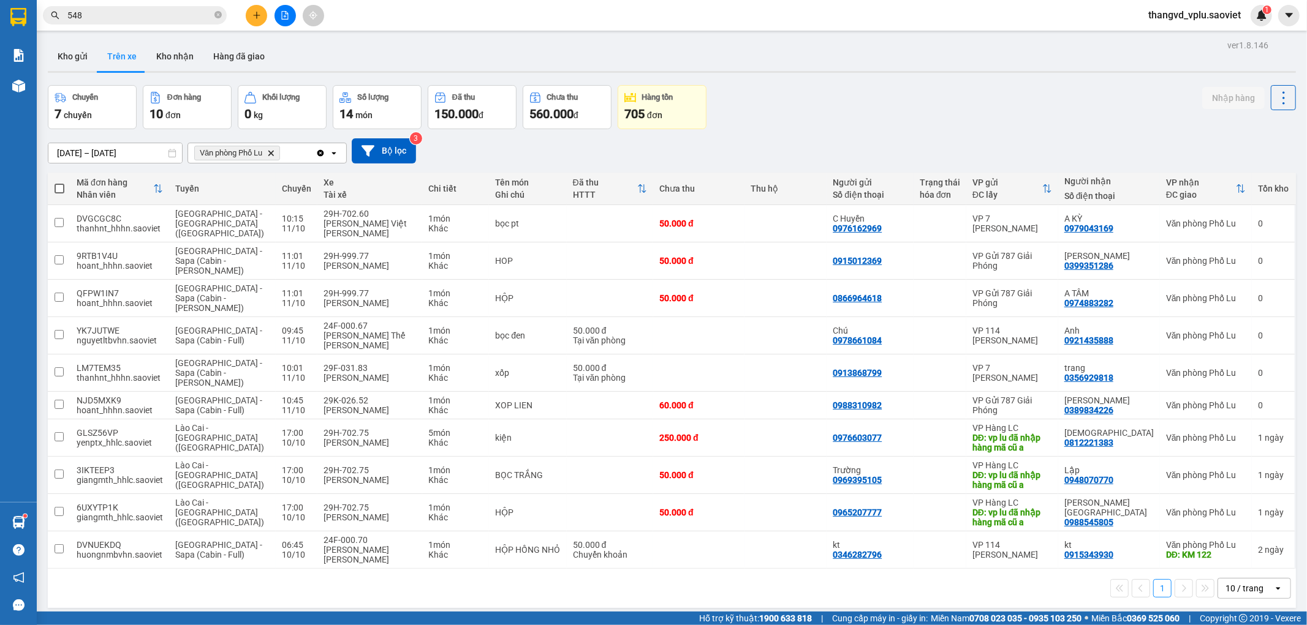
click at [908, 138] on div "[DATE] – [DATE] Press the down arrow key to interact with the calendar and sele…" at bounding box center [672, 150] width 1248 height 25
